Goal: Navigation & Orientation: Find specific page/section

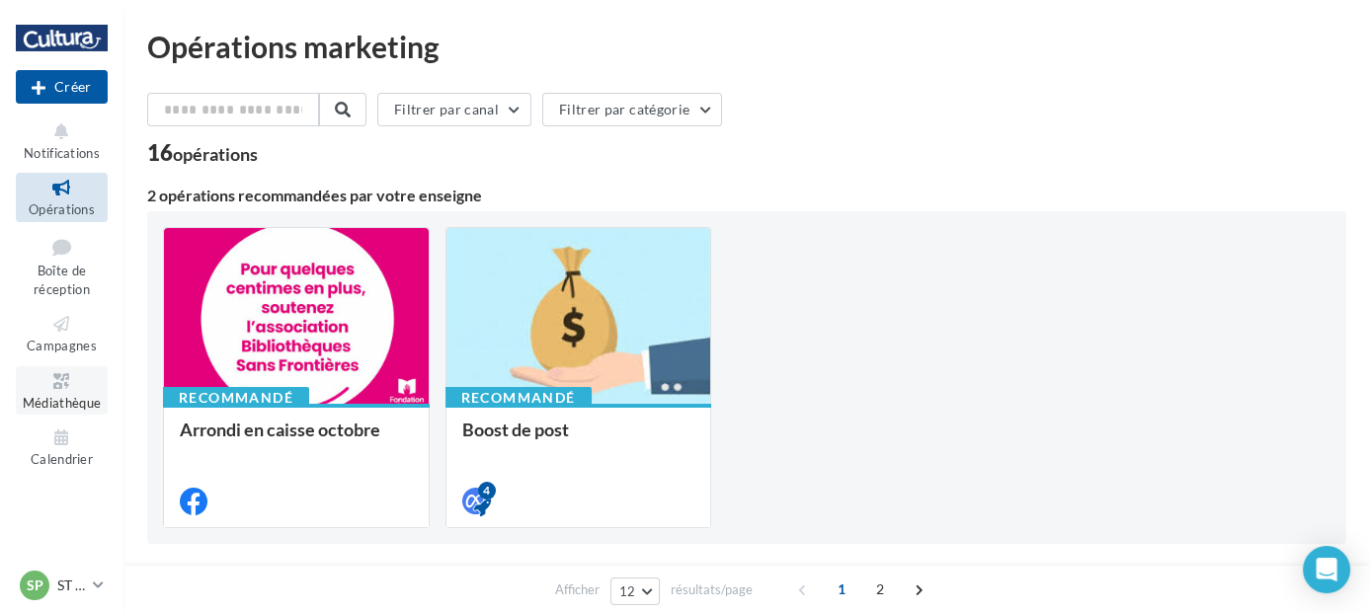
click at [68, 413] on link "Médiathèque" at bounding box center [62, 390] width 92 height 48
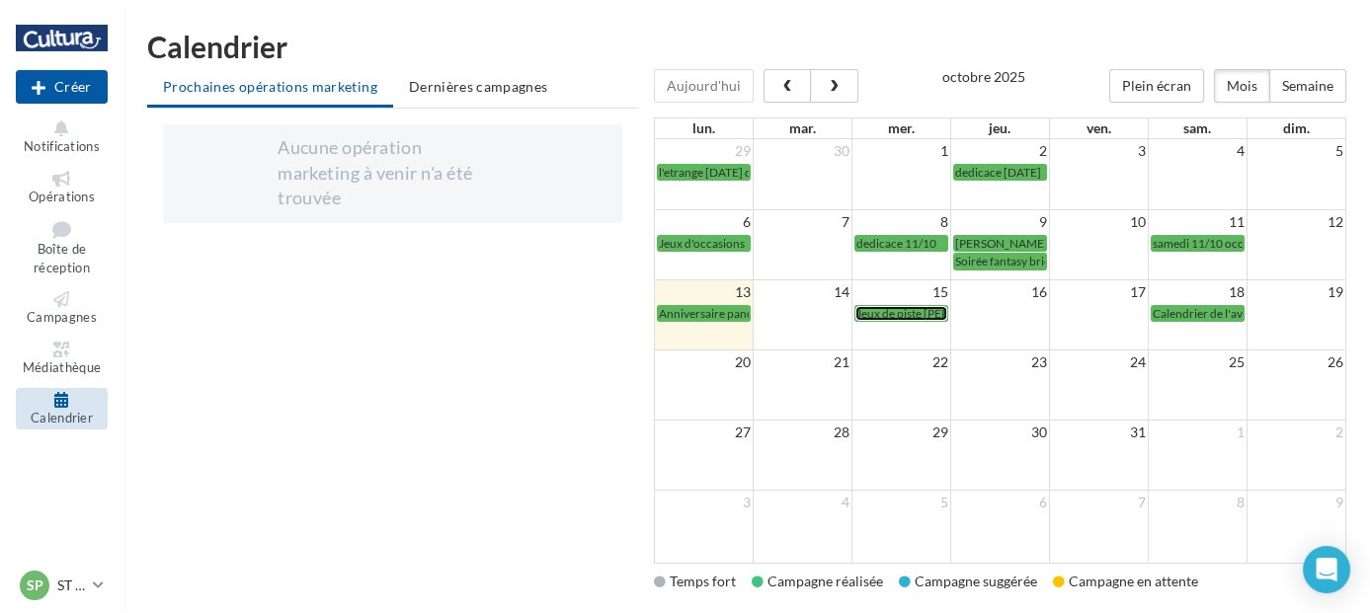
click at [898, 314] on span "Jeux de piste Gustave" at bounding box center [936, 313] width 160 height 15
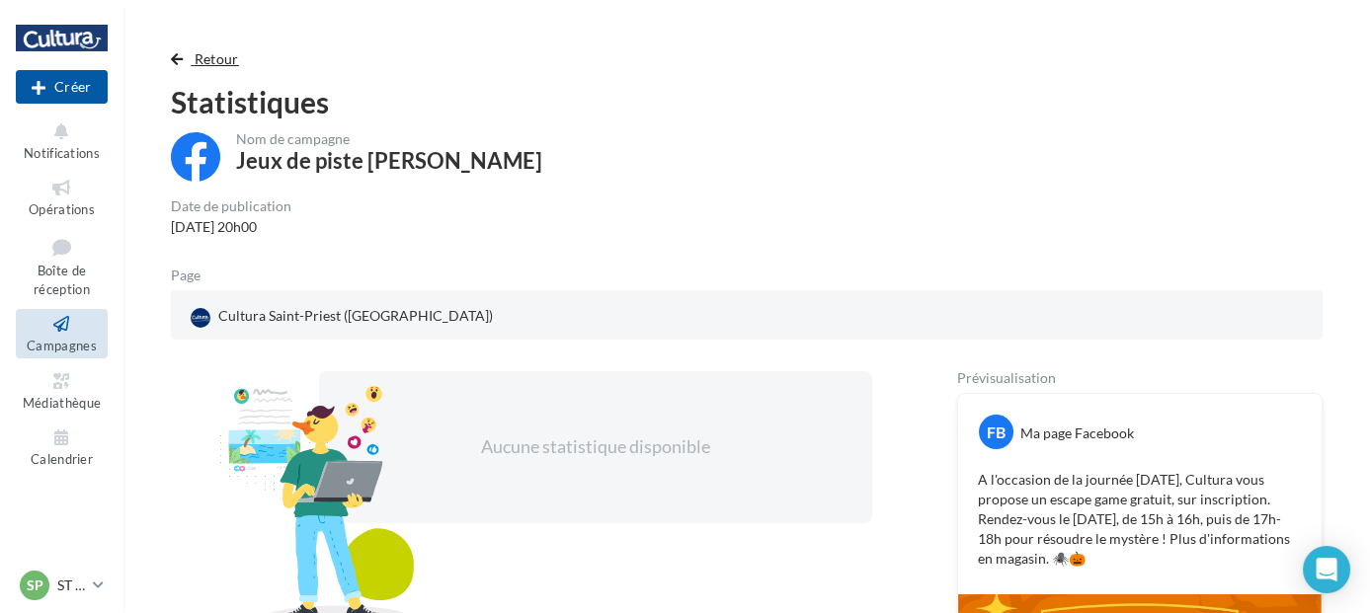
click at [187, 60] on button "Retour" at bounding box center [209, 59] width 76 height 24
click at [67, 201] on link "Opérations" at bounding box center [62, 197] width 92 height 48
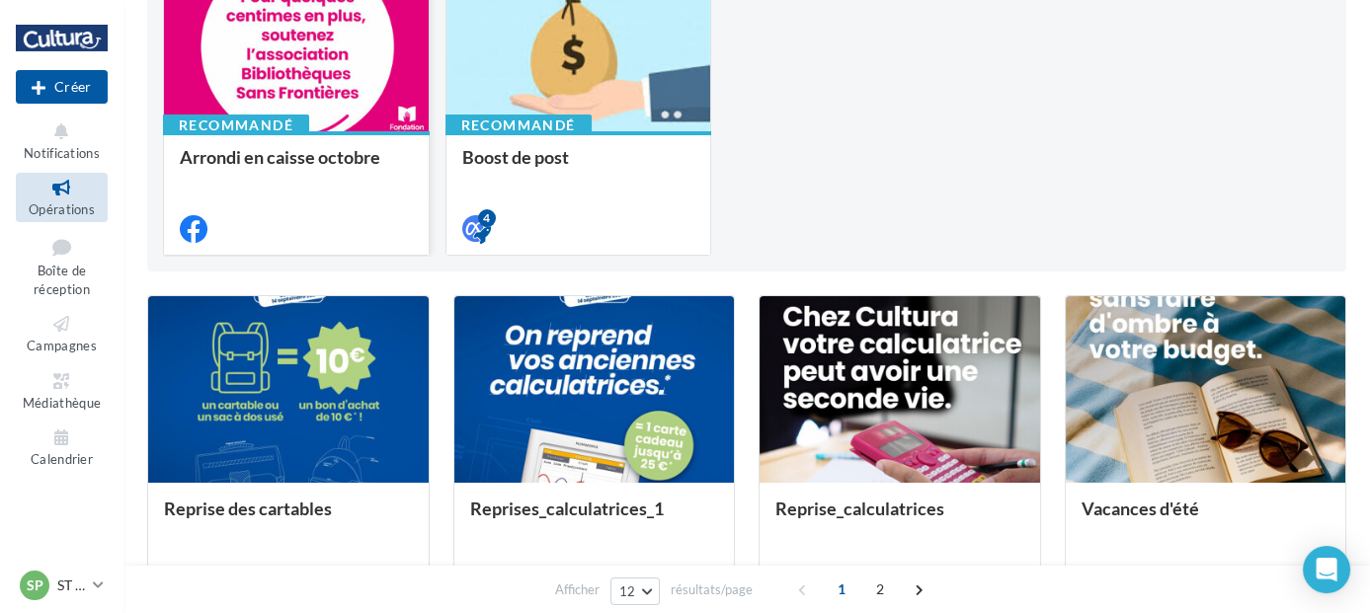
scroll to position [277, 0]
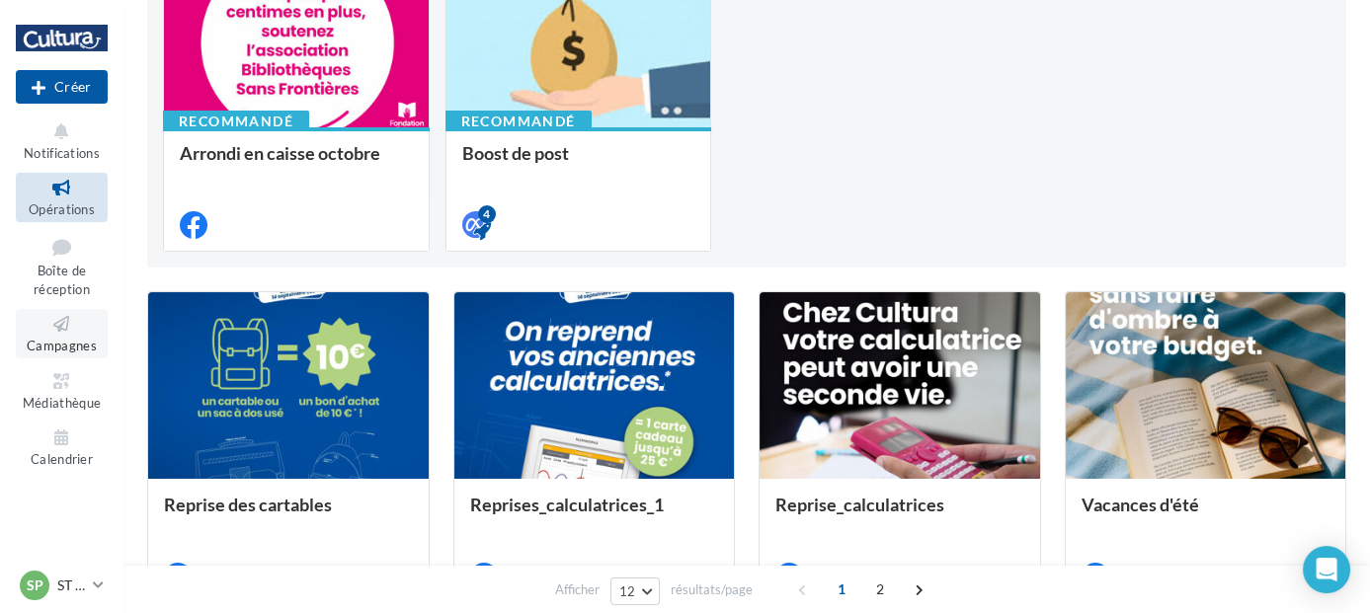
click at [47, 340] on span "Campagnes" at bounding box center [62, 346] width 70 height 16
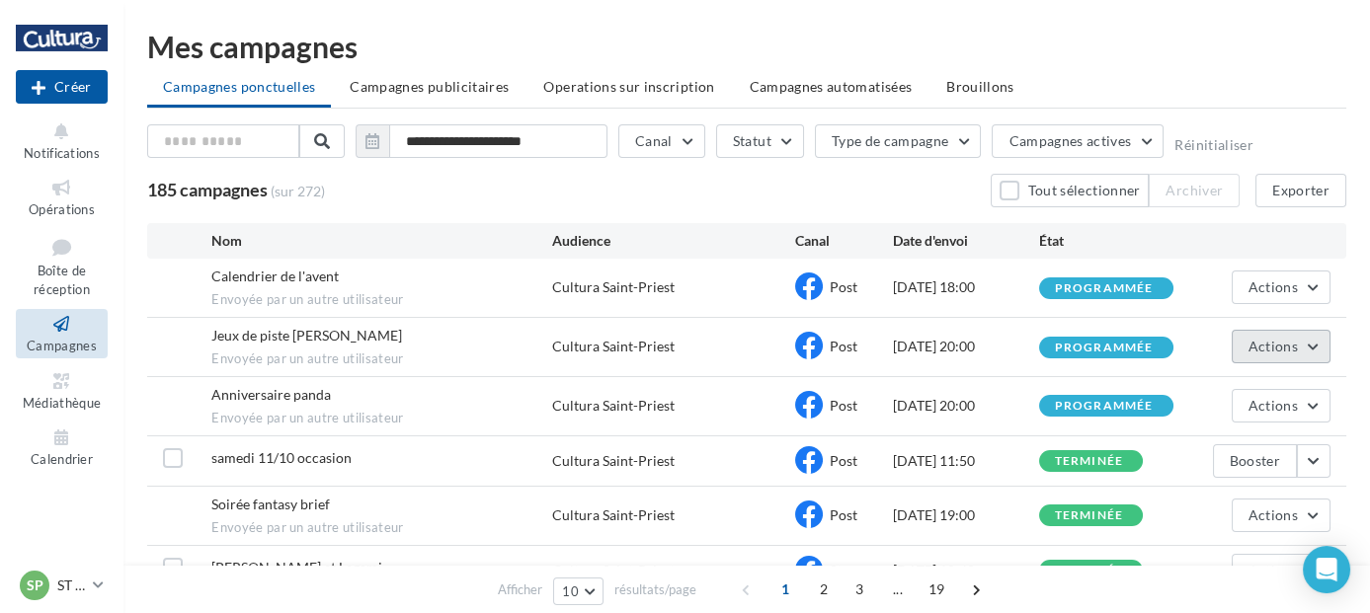
click at [1308, 344] on button "Actions" at bounding box center [1281, 347] width 99 height 34
click at [60, 575] on div "SP ST PRIEST 00u33aw28brmfw68h417" at bounding box center [52, 586] width 65 height 30
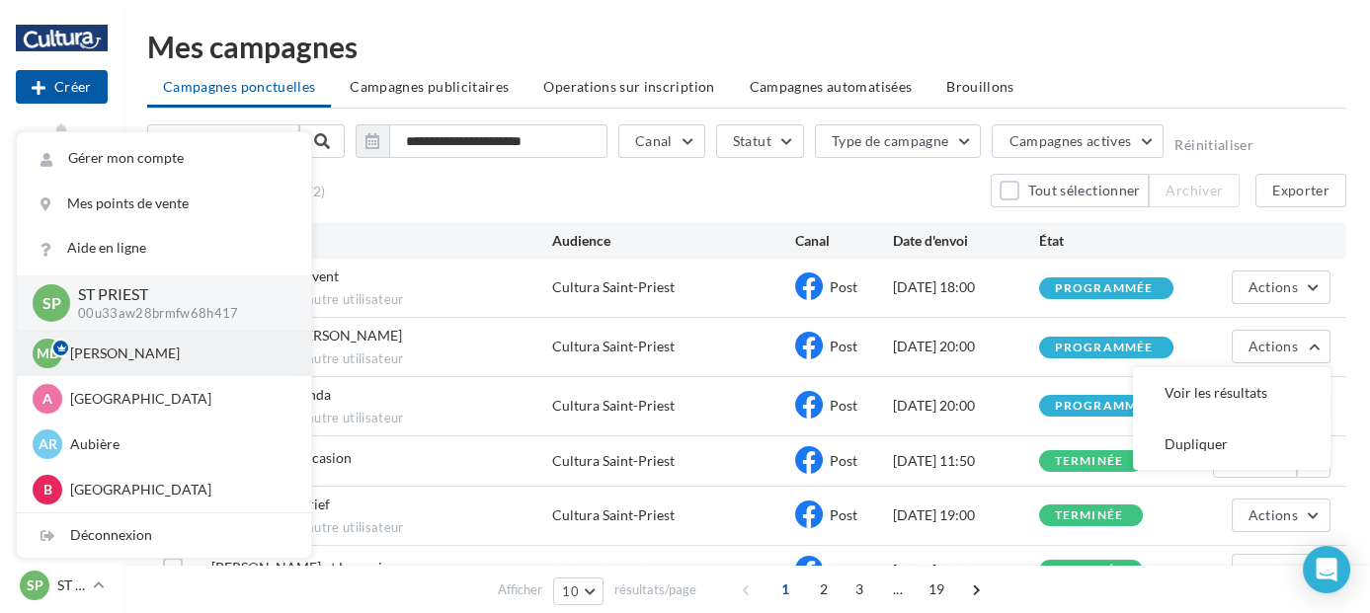
click at [106, 356] on p "Margaux DUCHENE" at bounding box center [178, 354] width 217 height 20
